Goal: Transaction & Acquisition: Purchase product/service

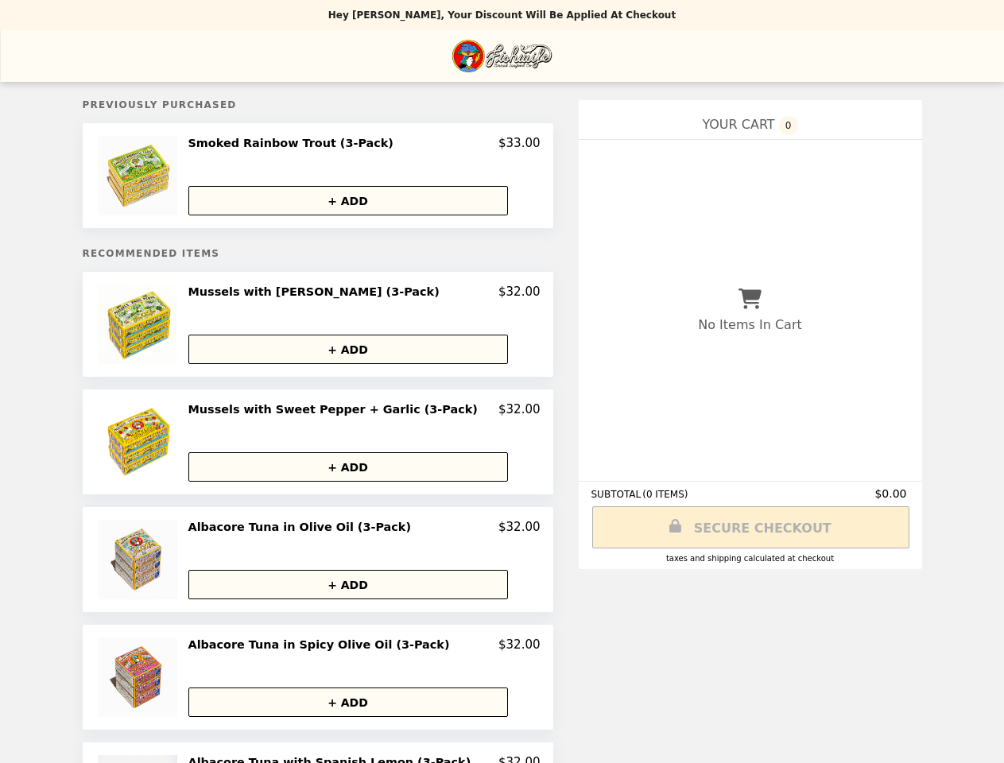
click at [161, 177] on img at bounding box center [139, 175] width 83 height 79
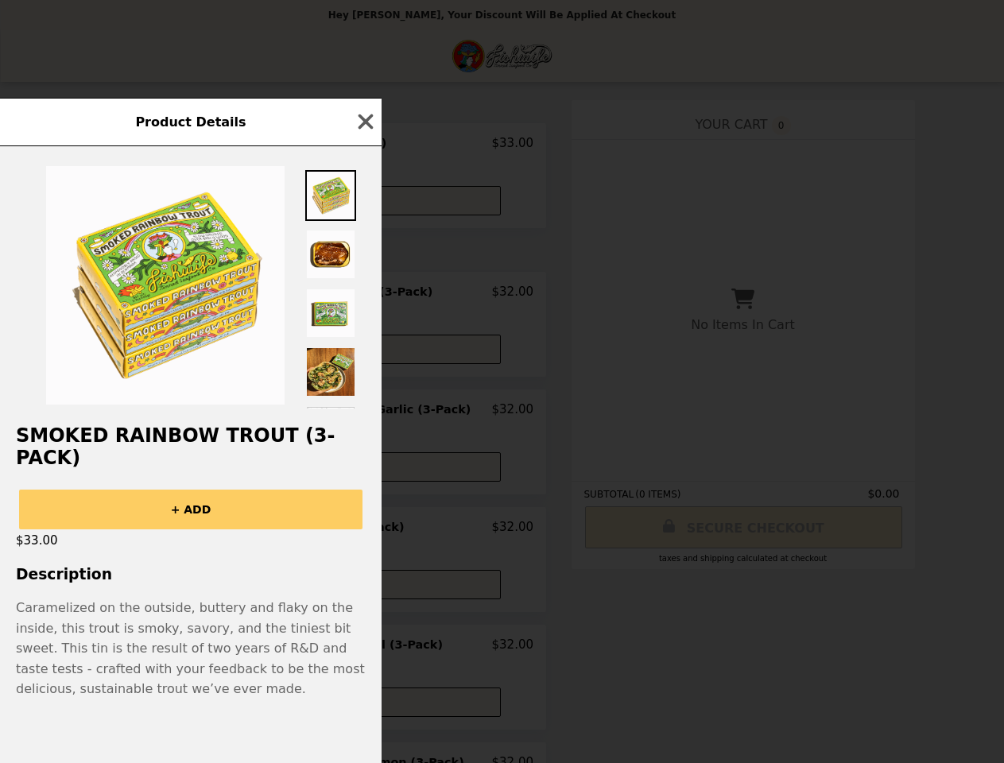
click at [363, 145] on div "Product Details Smoked Rainbow Trout (3-Pack) + ADD $33.00 Description Carameli…" at bounding box center [502, 381] width 1004 height 763
click at [363, 202] on div at bounding box center [191, 277] width 382 height 262
click at [161, 327] on img at bounding box center [165, 285] width 238 height 238
click at [363, 296] on div at bounding box center [191, 277] width 382 height 262
click at [363, 352] on div at bounding box center [191, 277] width 382 height 262
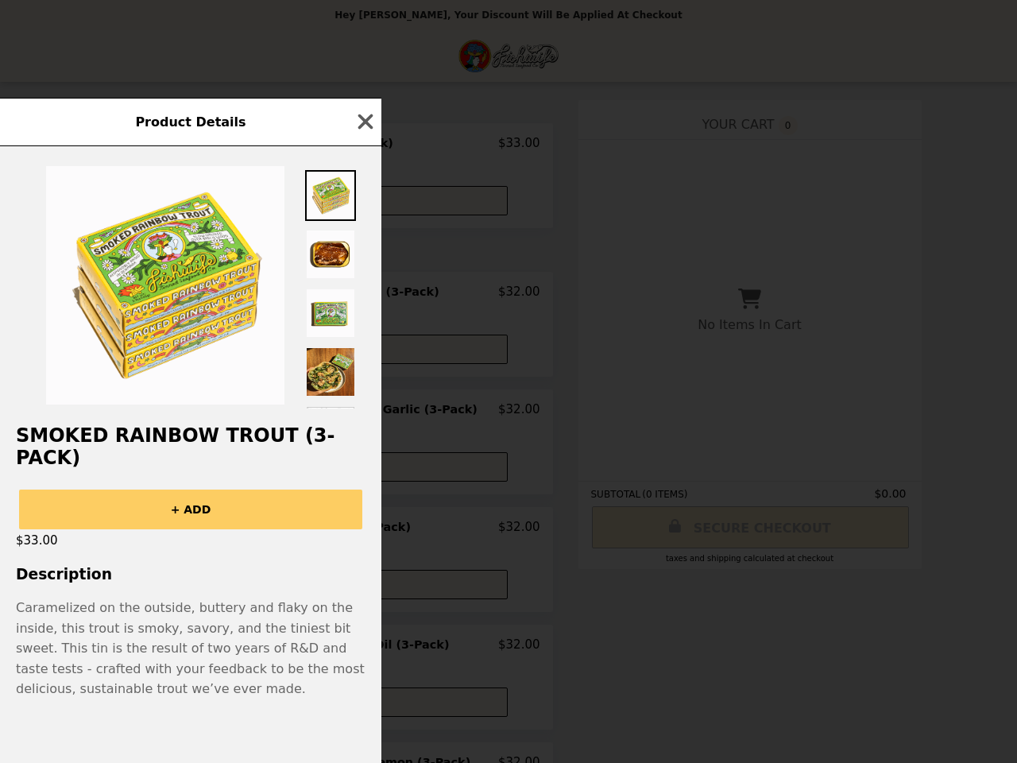
click at [161, 445] on h2 "Smoked Rainbow Trout (3-Pack)" at bounding box center [191, 446] width 382 height 45
click at [363, 413] on div "Product Details Smoked Rainbow Trout (3-Pack) + ADD $33.00 Description Carameli…" at bounding box center [508, 381] width 1017 height 763
click at [363, 470] on div "Smoked Rainbow Trout (3-Pack) + ADD $33.00 Description Caramelized on the outsi…" at bounding box center [191, 454] width 382 height 617
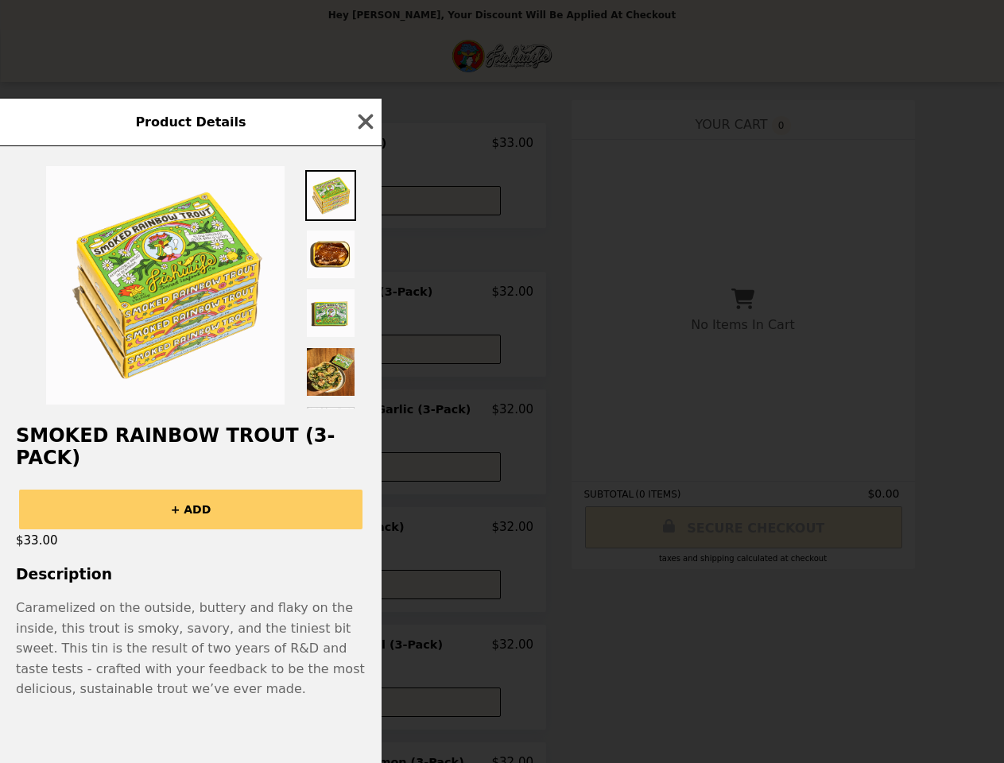
click at [161, 563] on img at bounding box center [132, 559] width 83 height 79
